Goal: Task Accomplishment & Management: Manage account settings

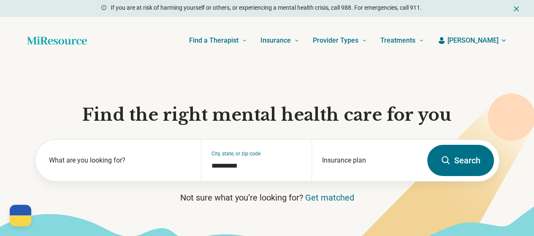
click at [483, 37] on span "[PERSON_NAME]" at bounding box center [472, 40] width 51 height 10
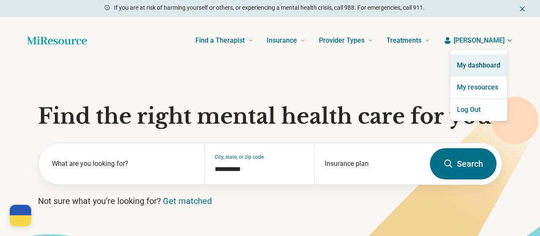
click at [482, 56] on link "My dashboard" at bounding box center [478, 65] width 57 height 22
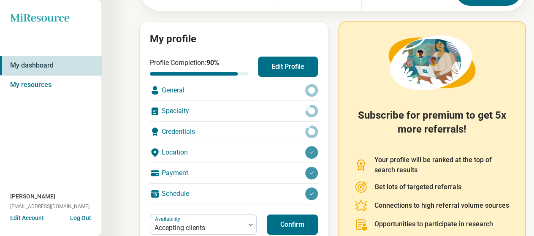
scroll to position [76, 0]
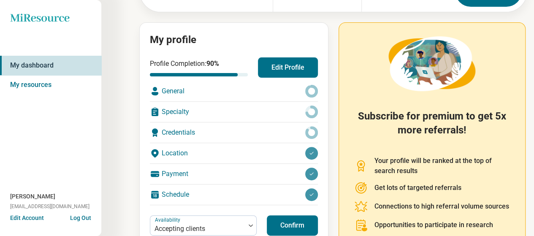
click at [209, 85] on div "General" at bounding box center [234, 91] width 168 height 20
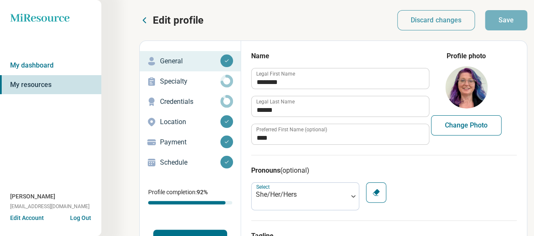
click at [464, 129] on button "Change Photo" at bounding box center [466, 125] width 70 height 20
type input "**********"
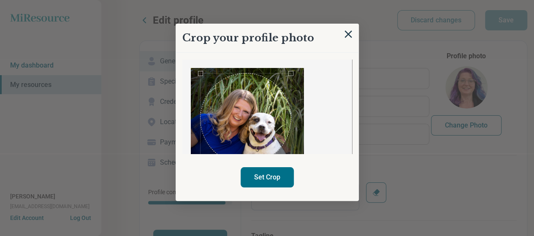
click at [234, 139] on div "Use the arrow keys to move the crop selection area" at bounding box center [245, 118] width 90 height 90
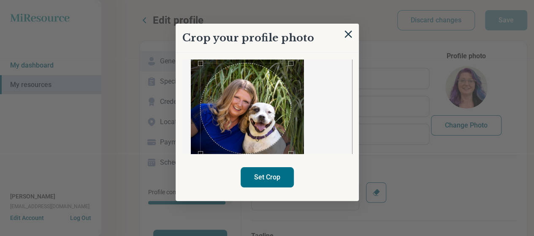
scroll to position [18, 0]
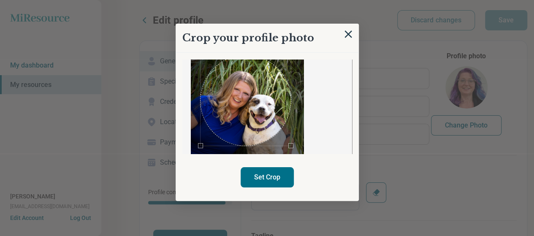
click at [284, 175] on button "Set Crop" at bounding box center [266, 177] width 53 height 20
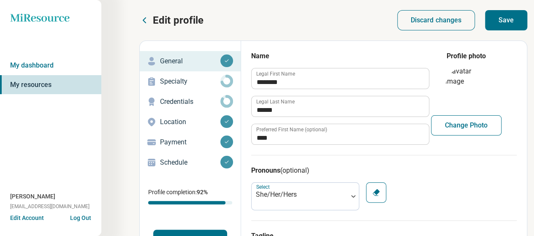
click at [499, 17] on button "Save" at bounding box center [506, 20] width 42 height 20
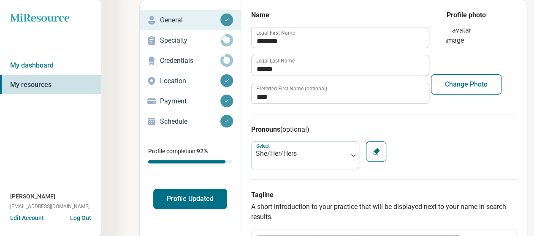
scroll to position [0, 0]
